Goal: Task Accomplishment & Management: Manage account settings

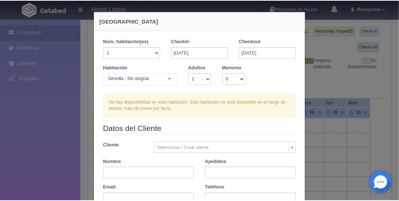
scroll to position [147, 0]
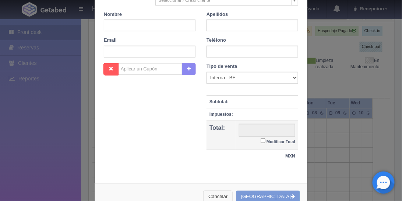
click at [233, 190] on button "Cancelar" at bounding box center [217, 196] width 29 height 12
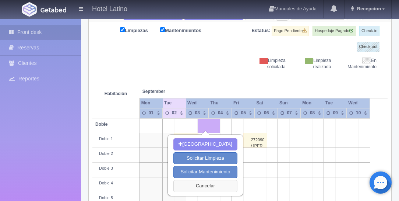
click at [209, 183] on button "Cancelar" at bounding box center [205, 186] width 64 height 12
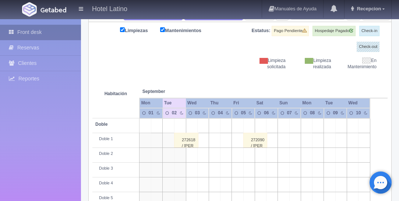
click at [23, 32] on link "Front desk" at bounding box center [40, 32] width 81 height 15
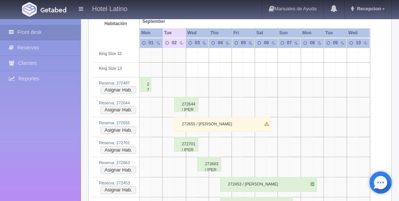
scroll to position [1156, 0]
click at [185, 136] on div "272701 / Alfonso Ruvalcaba" at bounding box center [186, 143] width 24 height 15
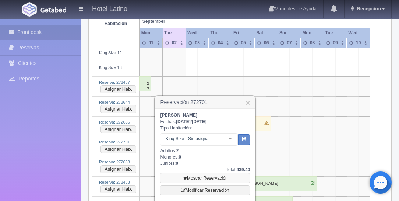
click at [203, 178] on link "Mostrar Reservación" at bounding box center [205, 178] width 90 height 10
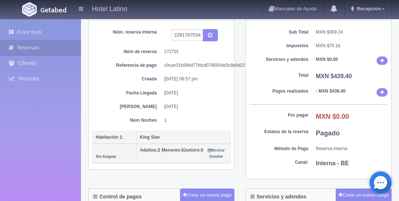
scroll to position [21, 0]
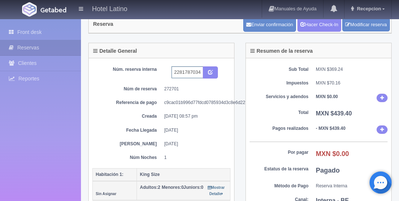
click at [202, 72] on input "2281787034 Expedia" at bounding box center [187, 72] width 32 height 12
click at [201, 70] on input "2281787034 Expedia" at bounding box center [187, 72] width 32 height 12
click at [199, 69] on input "2281787034 Expedia" at bounding box center [187, 72] width 32 height 12
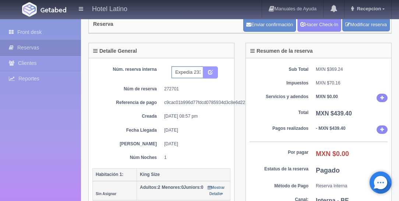
type input "2281787034 Expedia 233"
click at [211, 72] on button "submit" at bounding box center [210, 72] width 15 height 13
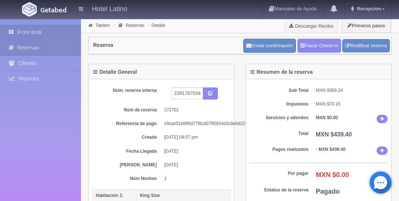
click at [27, 30] on link "Front desk" at bounding box center [40, 32] width 81 height 15
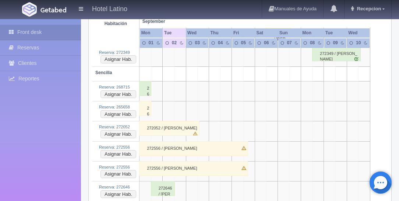
scroll to position [1472, 0]
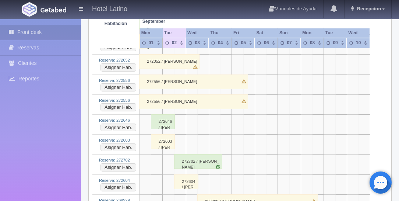
click at [177, 154] on div "272702 / [PERSON_NAME]" at bounding box center [198, 161] width 48 height 15
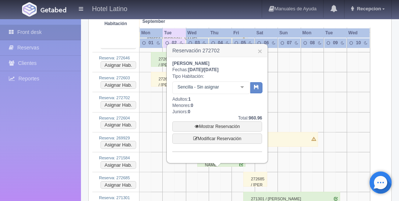
scroll to position [1535, 0]
click at [209, 125] on link "Mostrar Reservación" at bounding box center [217, 125] width 90 height 10
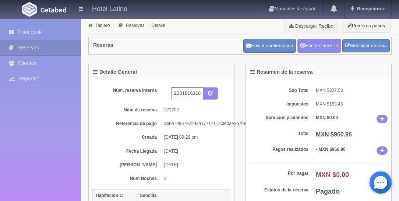
click at [201, 93] on input "2281816318 Expedia" at bounding box center [187, 93] width 32 height 12
click at [201, 94] on input "2281816318 Expedia" at bounding box center [187, 93] width 32 height 12
type input "2281816318 Expedia 222"
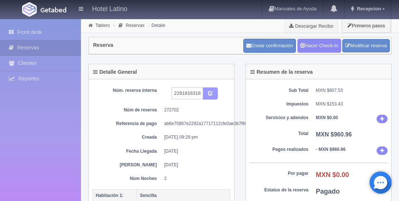
click at [208, 90] on icon "submit" at bounding box center [210, 92] width 5 height 5
